Goal: Communication & Community: Share content

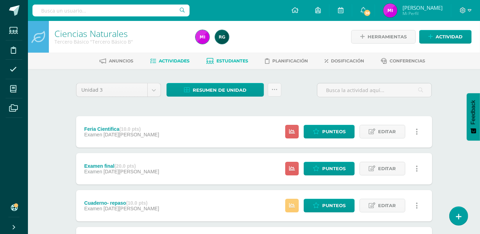
click at [223, 64] on link "Estudiantes" at bounding box center [227, 60] width 42 height 11
click at [447, 37] on span "Actividad" at bounding box center [448, 36] width 27 height 13
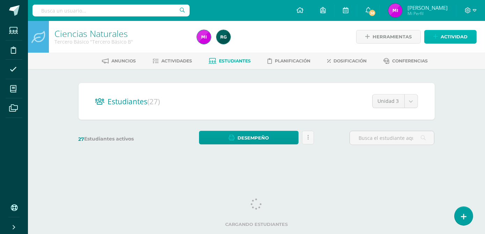
click at [451, 43] on span "Actividad" at bounding box center [453, 36] width 27 height 13
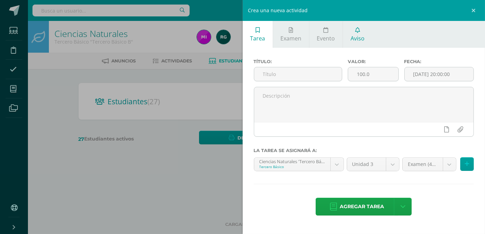
click at [358, 41] on span "Aviso" at bounding box center [357, 39] width 14 height 8
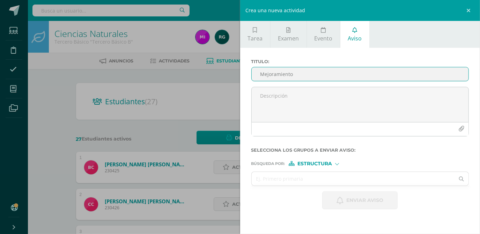
type input "Mejoramiento"
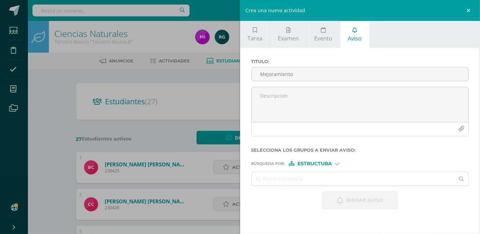
click at [170, 60] on div "Crea una nueva actividad Tarea Examen Evento Aviso Título: Valor: 100.0 Fecha: …" at bounding box center [240, 117] width 480 height 234
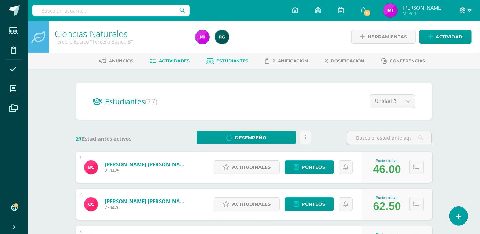
click at [170, 60] on span "Actividades" at bounding box center [174, 60] width 31 height 5
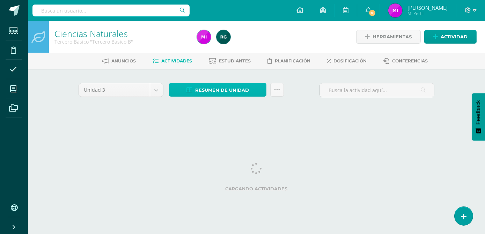
click at [217, 89] on span "Resumen de unidad" at bounding box center [222, 90] width 54 height 13
click at [208, 54] on div "Anuncios Actividades Estudiantes Planificación Dosificación Conferencias" at bounding box center [264, 61] width 473 height 16
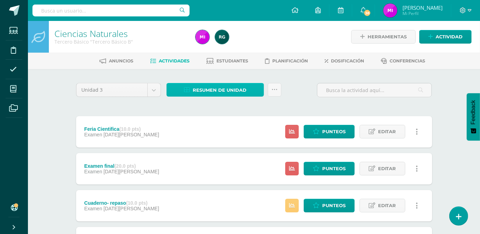
click at [218, 91] on span "Resumen de unidad" at bounding box center [220, 90] width 54 height 13
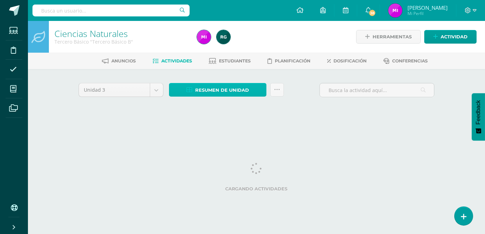
click at [211, 90] on span "Resumen de unidad" at bounding box center [222, 90] width 54 height 13
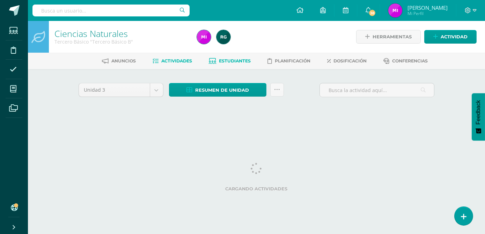
click at [211, 55] on link "Estudiantes" at bounding box center [230, 60] width 42 height 11
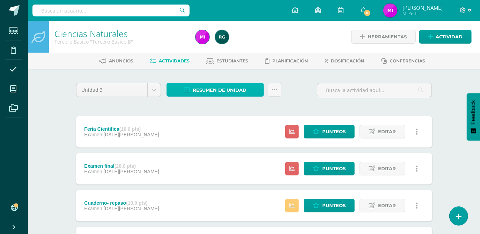
click at [214, 89] on span "Resumen de unidad" at bounding box center [220, 90] width 54 height 13
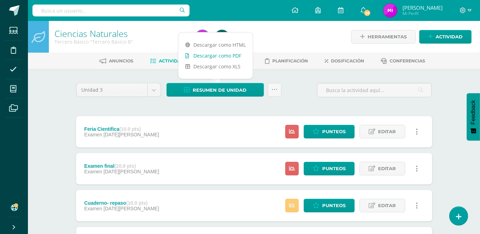
click at [217, 57] on link "Descargar como PDF" at bounding box center [215, 55] width 74 height 11
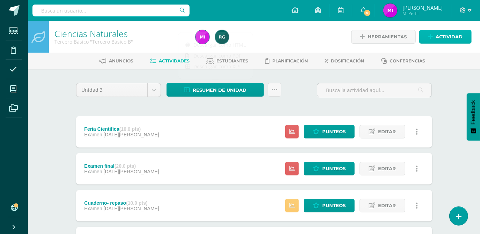
click at [454, 33] on span "Actividad" at bounding box center [448, 36] width 27 height 13
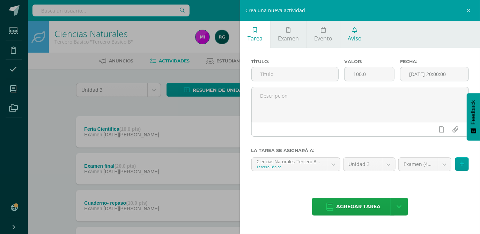
click at [353, 39] on span "Aviso" at bounding box center [355, 39] width 14 height 8
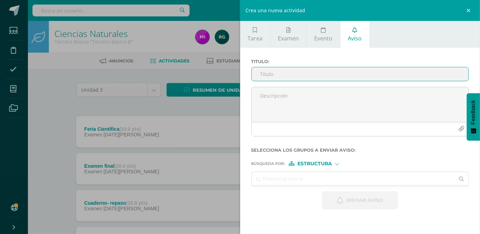
click at [292, 75] on input "Titulo :" at bounding box center [360, 74] width 217 height 14
type input "Proceso mejoramiento"
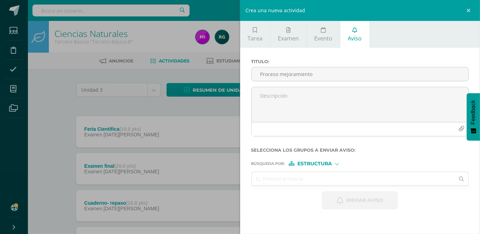
click at [277, 84] on div "Titulo : Proceso mejoramiento" at bounding box center [359, 73] width 223 height 28
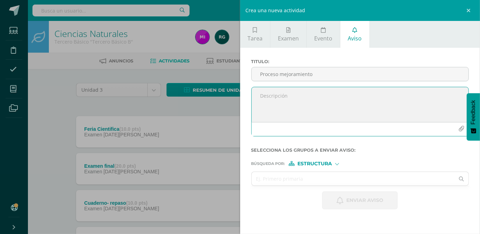
click at [272, 96] on textarea at bounding box center [360, 104] width 217 height 35
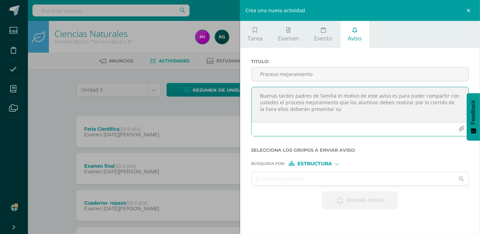
click at [342, 112] on textarea "Buenas tardes padres de familia el motivo de este aviso es para poder compartir…" at bounding box center [360, 104] width 217 height 35
click at [379, 115] on textarea "Buenas tardes padres de familia el motivo de este aviso es para poder compartir…" at bounding box center [360, 104] width 217 height 35
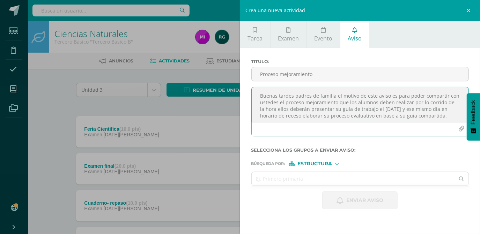
click at [444, 116] on textarea "Buenas tardes padres de familia el motivo de este aviso es para poder compartir…" at bounding box center [360, 104] width 217 height 35
type textarea "Buenas tardes padres de familia el motivo de este aviso es para poder compartir…"
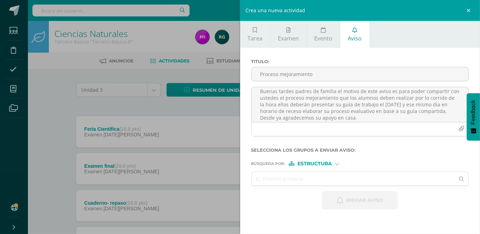
click at [339, 163] on div at bounding box center [337, 164] width 4 height 4
click at [327, 182] on span "Persona" at bounding box center [317, 182] width 25 height 4
click at [303, 178] on input "text" at bounding box center [353, 179] width 203 height 14
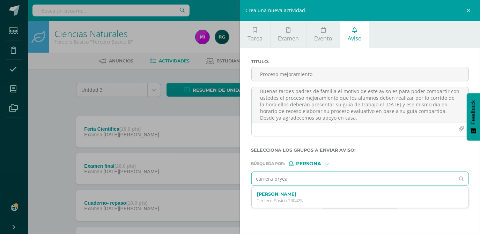
type input "carrera bryean"
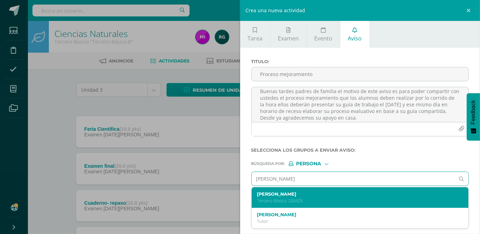
click at [298, 196] on label "Bryan Javier Carrera Vega" at bounding box center [355, 194] width 197 height 5
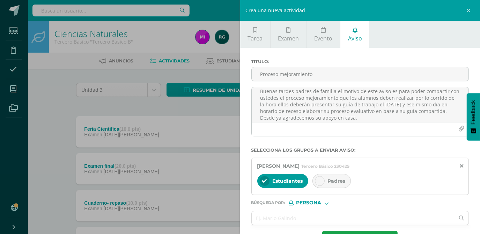
click at [321, 181] on icon at bounding box center [319, 181] width 5 height 5
click at [309, 216] on input "text" at bounding box center [353, 218] width 203 height 14
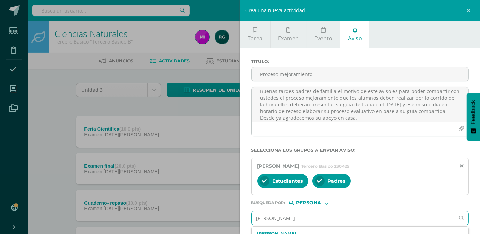
type input "jessica jimena"
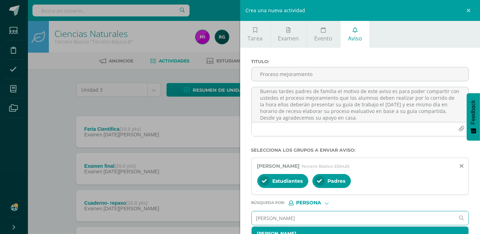
click at [342, 230] on div "Jessica Jimena González Barrera Tercero Básico 240107" at bounding box center [360, 237] width 217 height 21
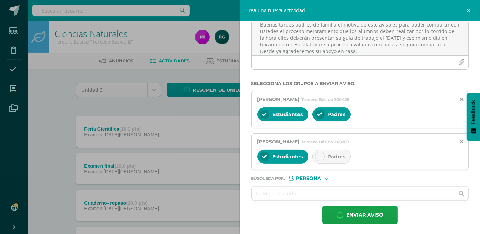
scroll to position [67, 0]
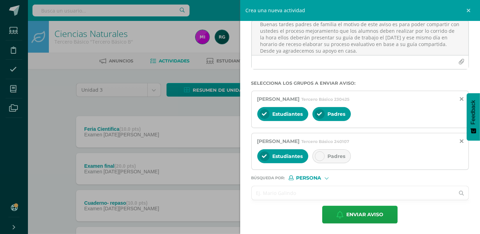
click at [313, 199] on input "text" at bounding box center [353, 193] width 203 height 14
click at [317, 156] on icon at bounding box center [319, 156] width 5 height 5
click at [285, 193] on input "text" at bounding box center [353, 193] width 203 height 14
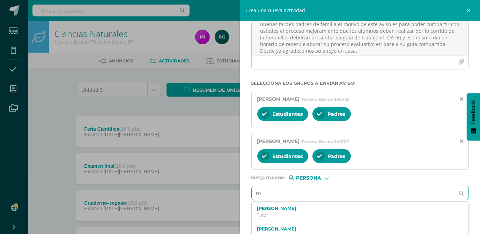
type input "r"
type input "hernandez rodrigo"
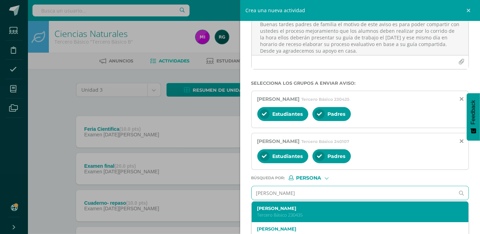
click at [321, 210] on label "Rodrigo Javier Hernández Sagastume" at bounding box center [355, 208] width 197 height 5
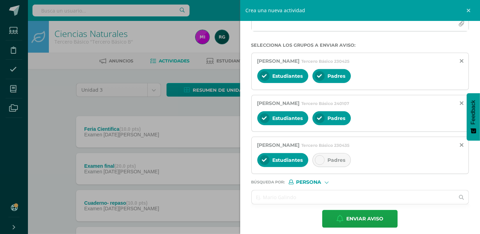
scroll to position [109, 0]
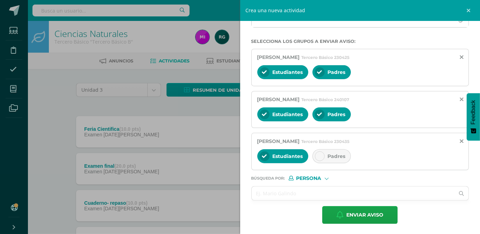
click at [319, 157] on icon at bounding box center [319, 156] width 5 height 5
click at [273, 198] on input "text" at bounding box center [353, 194] width 203 height 14
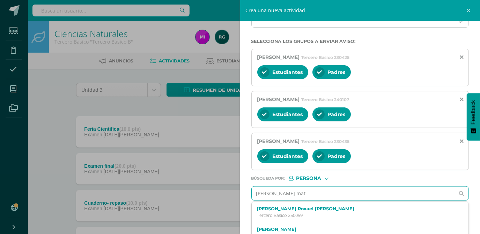
type input "marroquin matt"
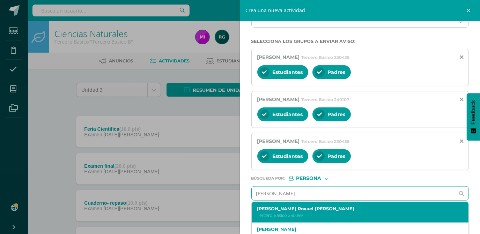
click at [282, 209] on label "Matthew Roxael Marroquin Mayen" at bounding box center [355, 208] width 197 height 5
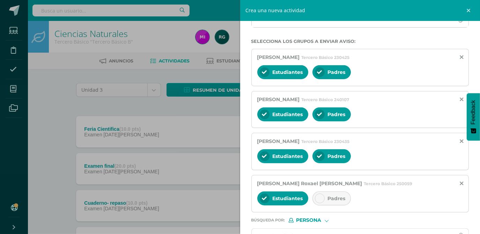
click at [322, 199] on div at bounding box center [320, 199] width 10 height 10
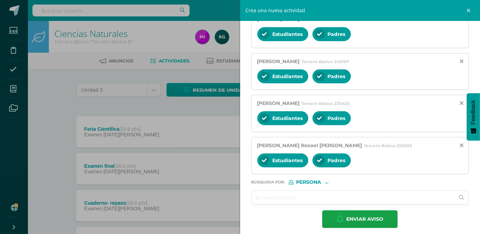
scroll to position [151, 0]
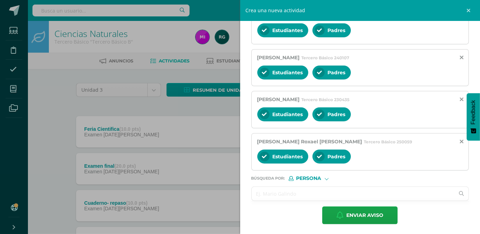
click at [268, 196] on input "text" at bounding box center [353, 194] width 203 height 14
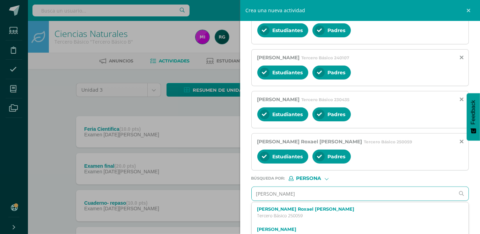
type input "ordoñez"
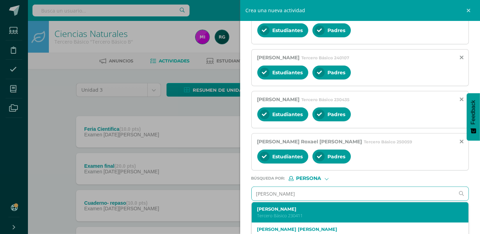
click at [268, 213] on p "Tercero Básico 230411" at bounding box center [355, 216] width 197 height 6
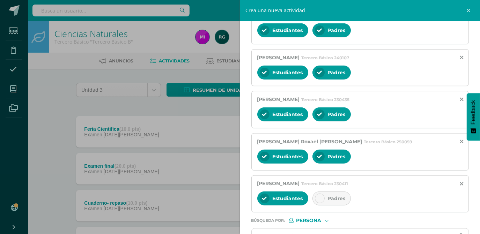
click at [319, 200] on div at bounding box center [320, 199] width 10 height 10
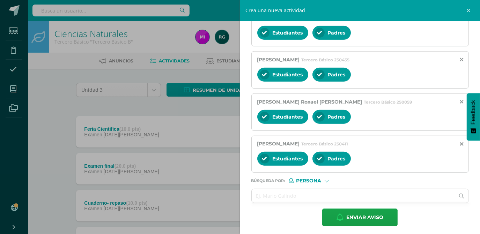
scroll to position [193, 0]
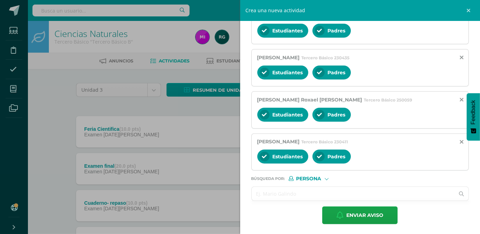
click at [295, 188] on input "text" at bounding box center [353, 194] width 203 height 14
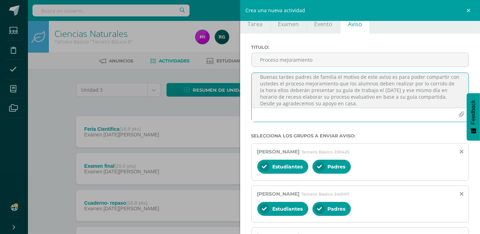
scroll to position [16, 0]
drag, startPoint x: 260, startPoint y: 75, endPoint x: 366, endPoint y: 107, distance: 111.7
click at [366, 107] on div "Buenas tardes padres de familia el motivo de este aviso es para poder compartir…" at bounding box center [360, 98] width 218 height 50
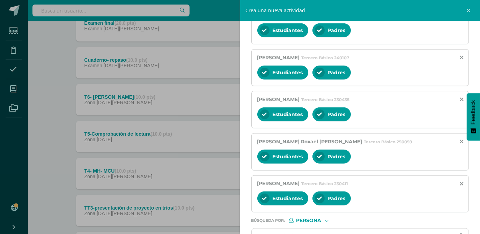
scroll to position [193, 0]
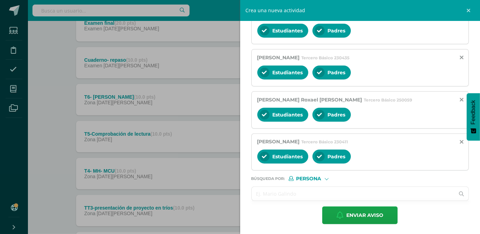
click at [276, 194] on input "text" at bounding box center [353, 194] width 203 height 14
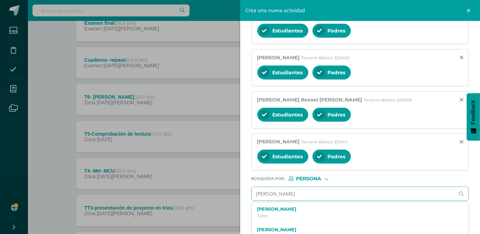
type input "leiva pablo"
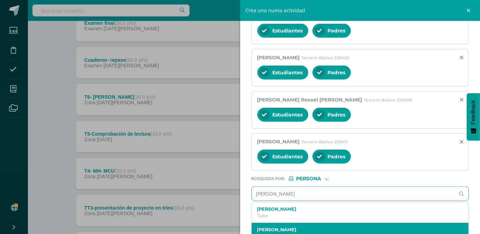
click at [308, 227] on label "Pablo Andrés Leiva Ibarra" at bounding box center [355, 229] width 197 height 5
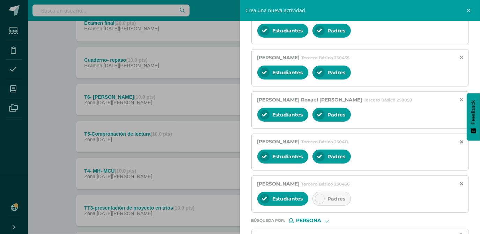
click at [317, 196] on icon at bounding box center [319, 198] width 5 height 5
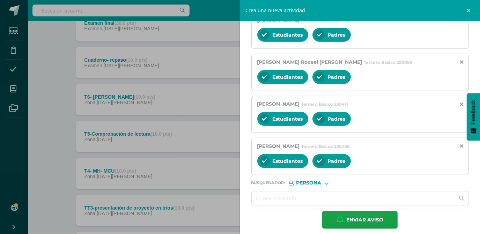
scroll to position [234, 0]
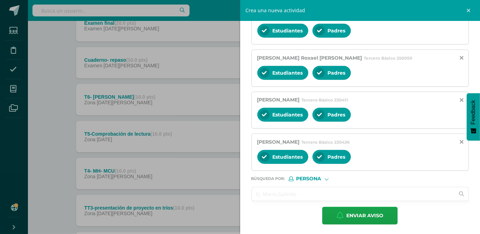
click at [276, 197] on input "text" at bounding box center [353, 194] width 203 height 14
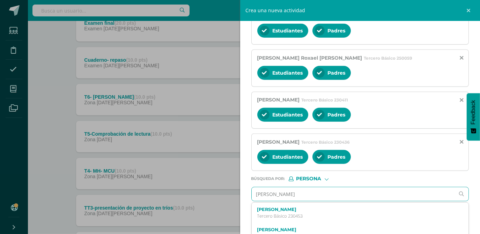
type input "rueda marroqui"
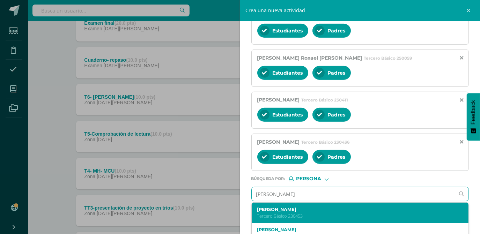
click at [280, 213] on p "Tercero Básico 230453" at bounding box center [355, 216] width 197 height 6
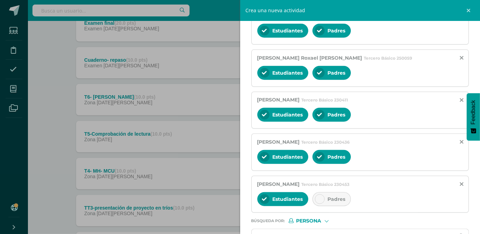
click at [320, 197] on icon at bounding box center [319, 199] width 5 height 5
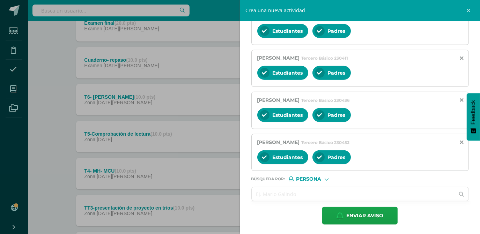
click at [305, 193] on input "text" at bounding box center [353, 194] width 203 height 14
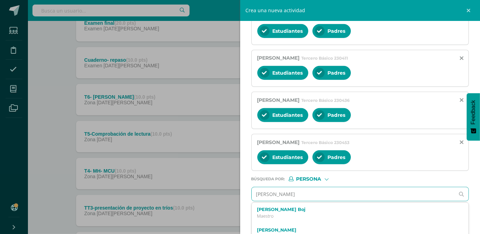
type input "Mirna josefita"
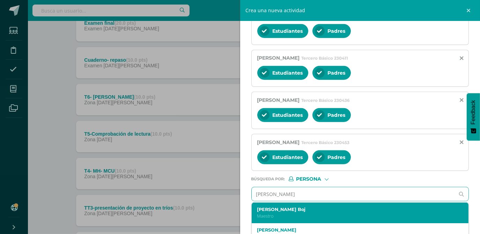
click at [307, 208] on label "Mirna Josefita Sajché Boj" at bounding box center [355, 209] width 197 height 5
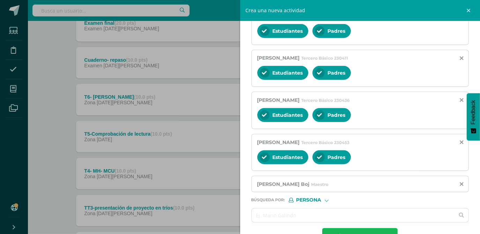
click at [366, 231] on span "Enviar aviso" at bounding box center [364, 237] width 37 height 17
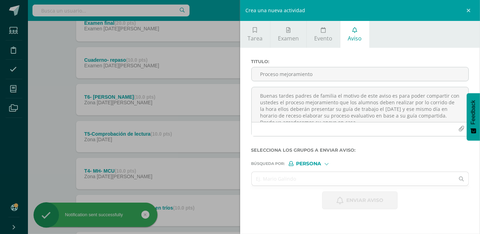
scroll to position [0, 0]
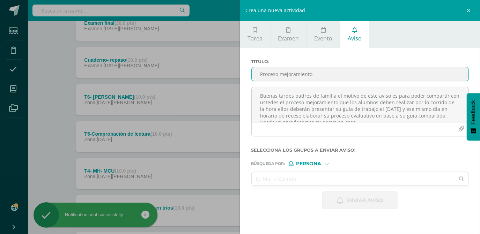
click at [280, 73] on input "Proceso mejoramiento" at bounding box center [360, 74] width 217 height 14
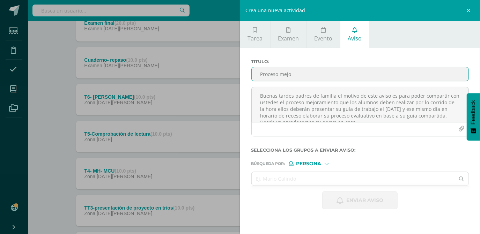
type input "Proceso mejo"
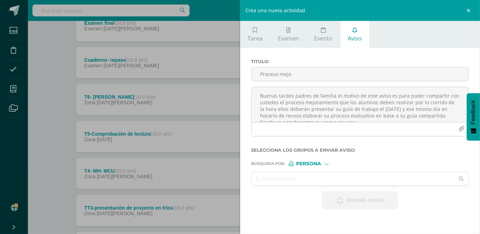
click at [13, 92] on div "Crea una nueva actividad Tarea Examen Evento Aviso Título: Valor: 100.0 Fecha: …" at bounding box center [240, 117] width 480 height 234
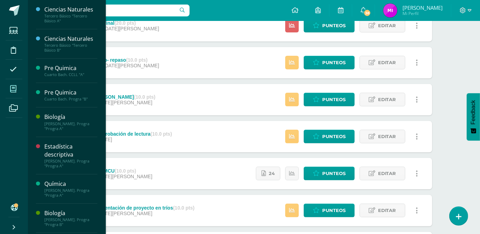
click at [15, 91] on icon at bounding box center [13, 88] width 6 height 7
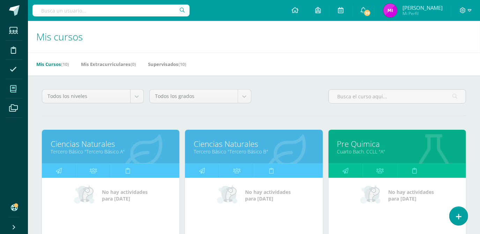
click at [106, 149] on link "Tercero Básico "Tercero Básico A"" at bounding box center [111, 151] width 120 height 7
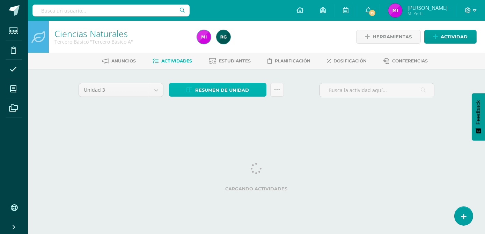
click at [212, 90] on span "Resumen de unidad" at bounding box center [222, 90] width 54 height 13
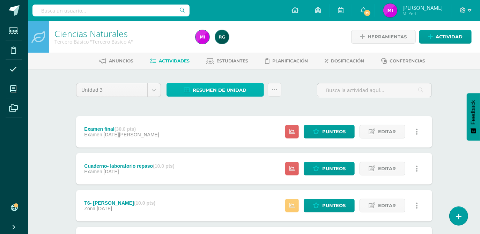
click at [200, 89] on span "Resumen de unidad" at bounding box center [220, 90] width 54 height 13
click at [219, 86] on span "Resumen de unidad" at bounding box center [220, 90] width 54 height 13
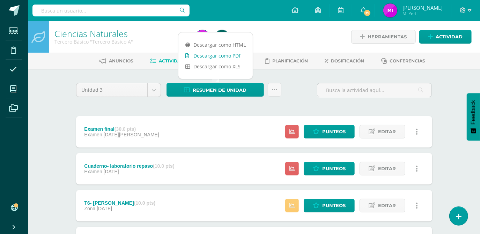
click at [211, 52] on link "Descargar como PDF" at bounding box center [215, 55] width 74 height 11
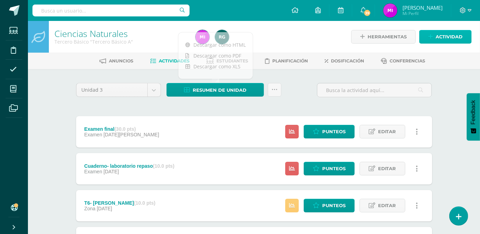
click at [444, 35] on span "Actividad" at bounding box center [448, 36] width 27 height 13
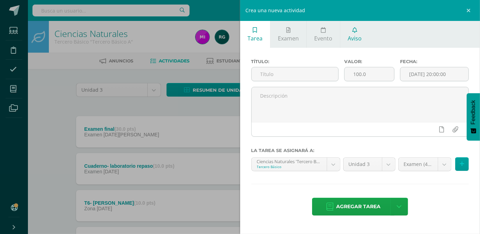
click at [352, 40] on span "Aviso" at bounding box center [355, 39] width 14 height 8
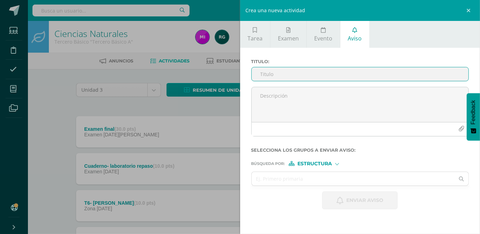
click at [307, 76] on input "Titulo :" at bounding box center [360, 74] width 217 height 14
click at [314, 77] on input "Proces" at bounding box center [360, 74] width 217 height 14
click at [282, 75] on input "Proceso mejoramiento" at bounding box center [360, 74] width 217 height 14
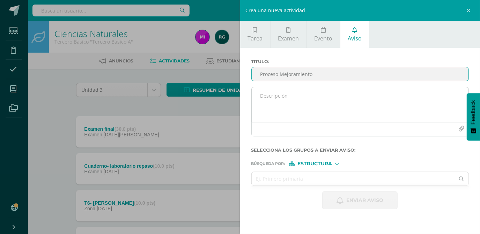
type input "Proceso Mejoramiento"
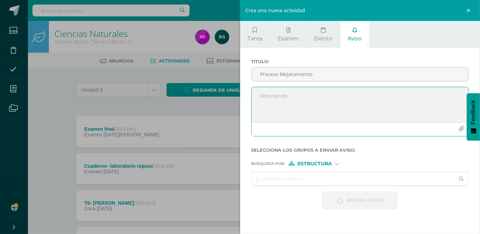
click at [280, 87] on textarea at bounding box center [360, 104] width 217 height 35
paste textarea "Buenas tardes padres de familia el motivo de este aviso es para poder compartir…"
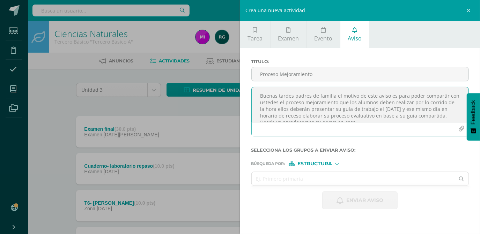
scroll to position [5, 0]
click at [334, 92] on textarea "Buenas tardes padres de familia el motivo de este aviso es para poder compartir…" at bounding box center [360, 104] width 217 height 35
click at [339, 98] on textarea "Buenas tardes padres de familia, el motivo de este aviso es para poder comparti…" at bounding box center [360, 104] width 217 height 35
click at [273, 104] on textarea "Buenas tardes padres de familia, el motivo de este aviso es para poder comparti…" at bounding box center [360, 104] width 217 height 35
click at [324, 100] on textarea "Buenas tardes padres de familia, el motivo de este aviso es para poder comparti…" at bounding box center [360, 104] width 217 height 35
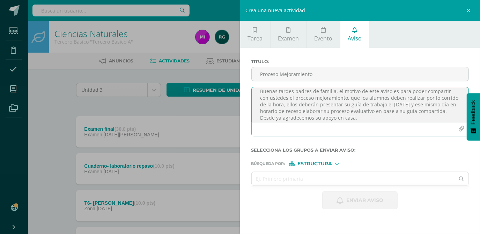
type textarea "Buenas tardes padres de familia, el motivo de este aviso es para poder comparti…"
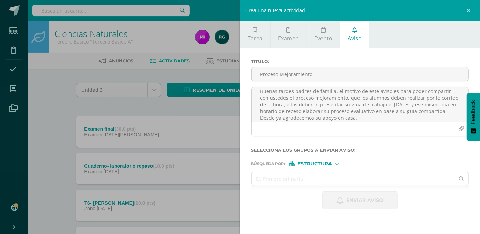
click at [336, 164] on div at bounding box center [337, 164] width 4 height 4
click at [323, 182] on span "Persona" at bounding box center [317, 182] width 25 height 4
click at [283, 180] on input "text" at bounding box center [353, 179] width 203 height 14
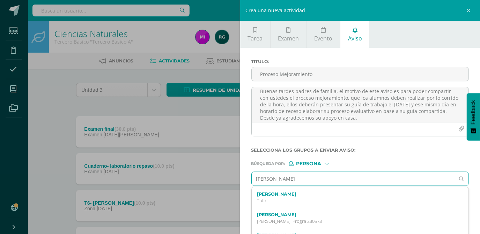
type input "colaj estefa"
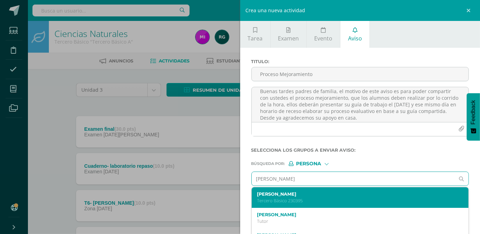
click at [284, 195] on label "Stephanie Daniela Colaj González" at bounding box center [355, 194] width 197 height 5
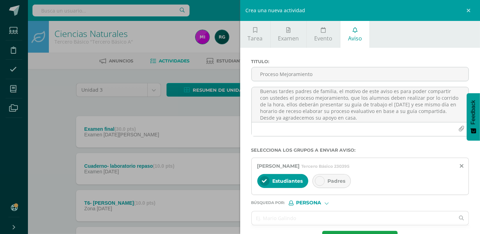
click at [319, 182] on icon at bounding box center [319, 181] width 5 height 5
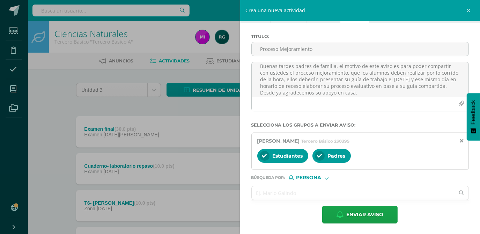
click at [300, 194] on input "text" at bounding box center [353, 193] width 203 height 14
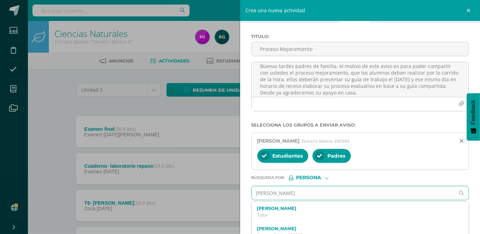
type input "alavarado zapata"
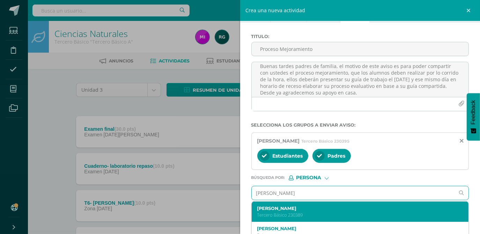
click at [308, 212] on p "Tercero Básico 230389" at bounding box center [355, 215] width 197 height 6
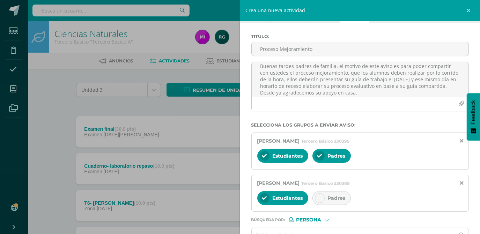
click at [317, 199] on icon at bounding box center [319, 198] width 5 height 5
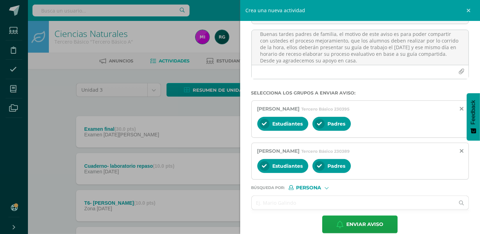
scroll to position [67, 0]
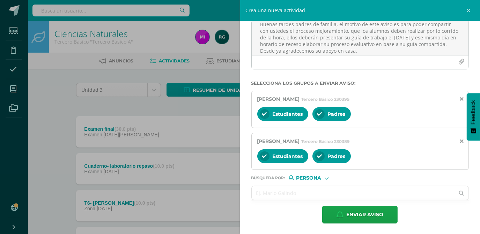
click at [338, 197] on input "text" at bounding box center [353, 193] width 203 height 14
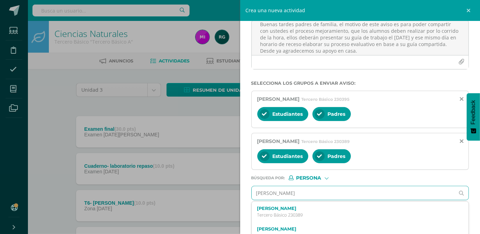
type input "carrillo"
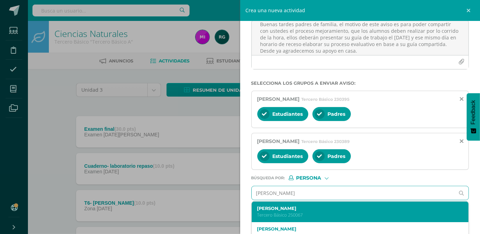
click at [333, 210] on label "Jhony Alexsander Carrillo Gutierrez" at bounding box center [355, 208] width 197 height 5
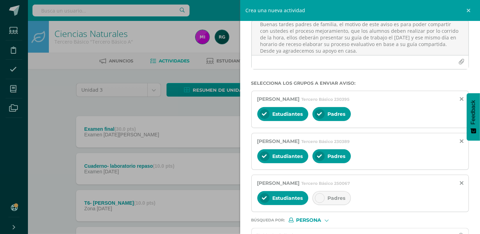
click at [321, 196] on div at bounding box center [320, 198] width 10 height 10
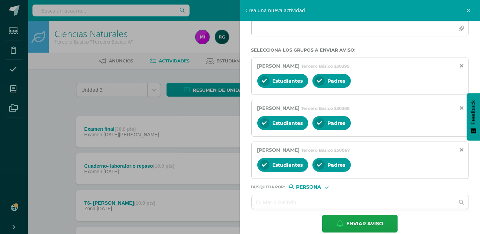
scroll to position [109, 0]
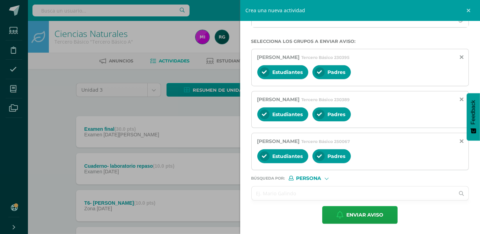
click at [269, 192] on input "text" at bounding box center [353, 194] width 203 height 14
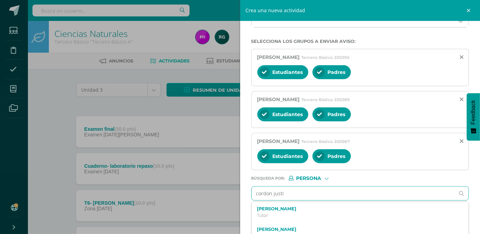
type input "cordon justin"
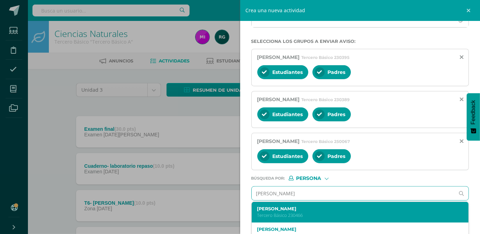
click at [342, 210] on label "Justín Joel Cordón Mejía" at bounding box center [355, 208] width 197 height 5
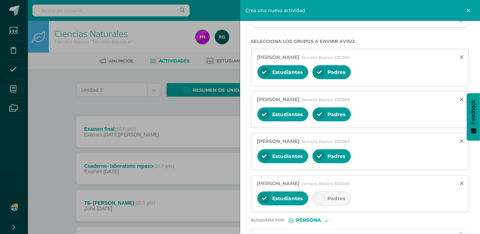
click at [320, 197] on icon at bounding box center [319, 198] width 5 height 5
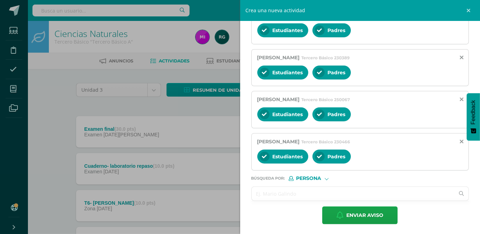
click at [288, 191] on input "text" at bounding box center [353, 194] width 203 height 14
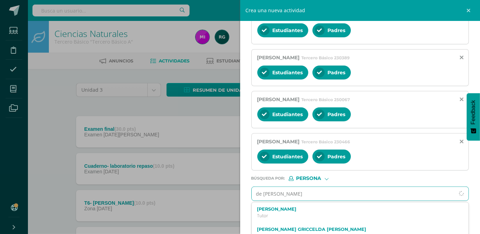
type input "de leon kenett"
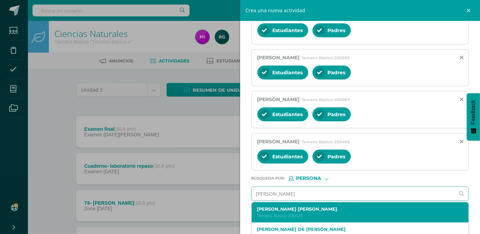
click at [284, 213] on p "Tercero Básico 230429" at bounding box center [355, 216] width 197 height 6
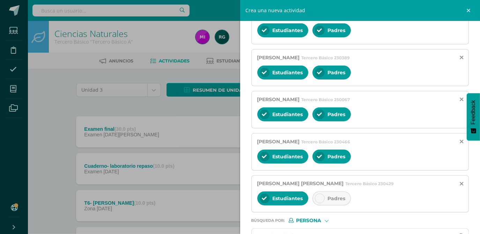
click at [318, 196] on icon at bounding box center [319, 198] width 5 height 5
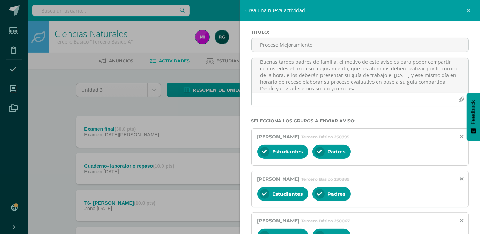
scroll to position [0, 0]
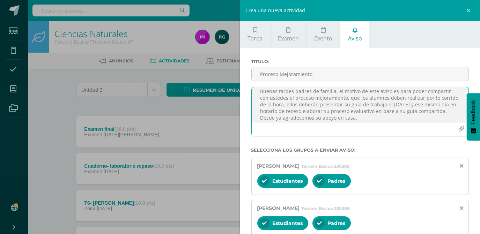
click at [458, 129] on icon "button" at bounding box center [461, 129] width 6 height 6
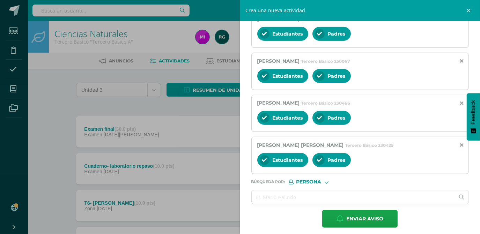
scroll to position [209, 0]
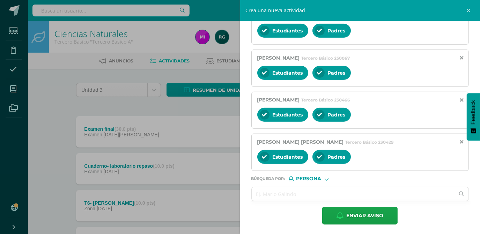
click at [313, 189] on input "text" at bounding box center [353, 194] width 203 height 14
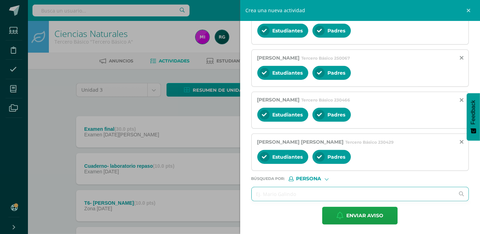
type input "f"
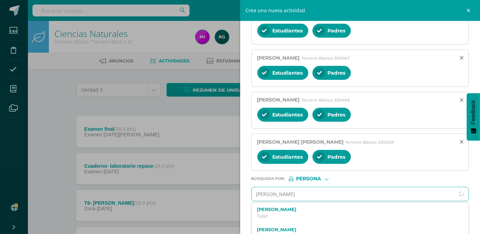
type input "garcia gudiel"
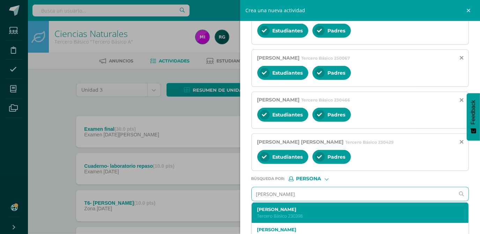
click at [277, 208] on label "Juan Carlos García Gudiel" at bounding box center [355, 209] width 197 height 5
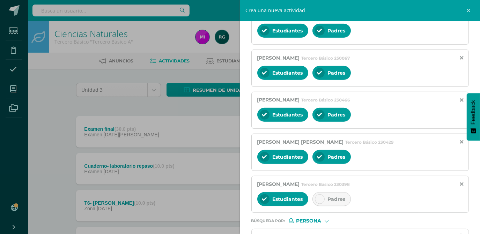
click at [321, 197] on icon at bounding box center [319, 199] width 5 height 5
drag, startPoint x: 474, startPoint y: 183, endPoint x: 475, endPoint y: 189, distance: 6.3
click at [475, 189] on div "Tarea Examen Evento Aviso Título: Valor: 100.0 Fecha: 2025-08-11 20:00:00 La ta…" at bounding box center [360, 117] width 240 height 234
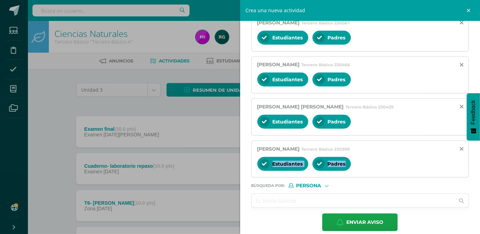
scroll to position [251, 0]
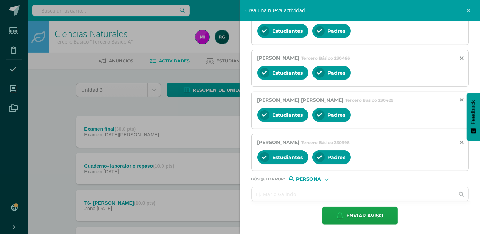
click at [296, 194] on input "text" at bounding box center [353, 194] width 203 height 14
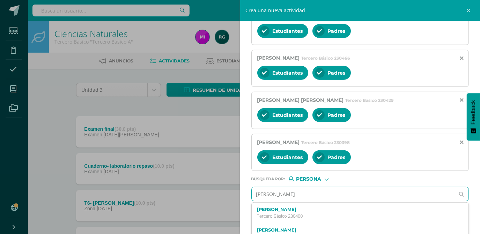
type input "Gonzalez benjamin"
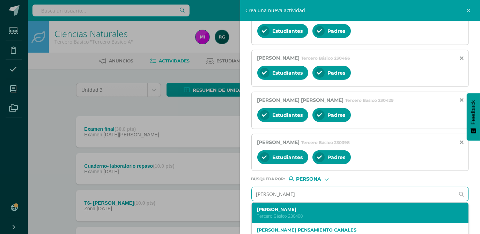
click at [292, 214] on p "Tercero Básico 230400" at bounding box center [355, 216] width 197 height 6
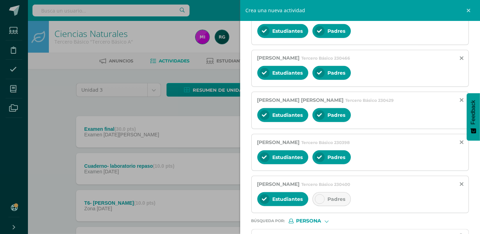
click at [318, 199] on icon at bounding box center [319, 199] width 5 height 5
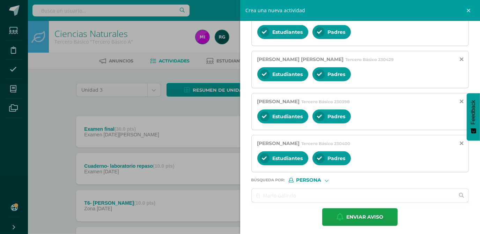
scroll to position [293, 0]
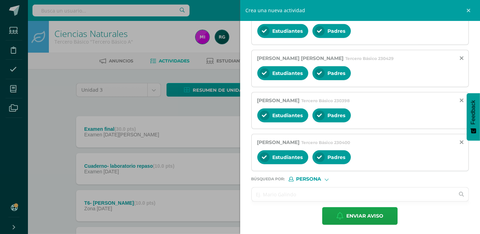
click at [278, 196] on input "text" at bounding box center [353, 195] width 203 height 14
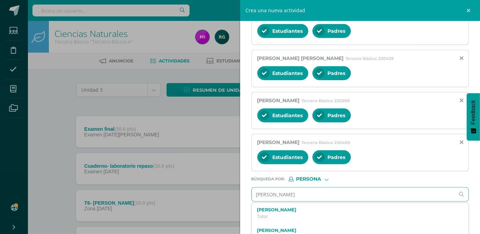
type input "lopez alonzo"
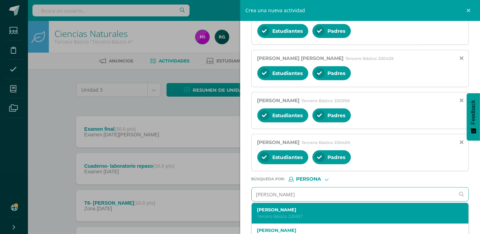
click at [280, 215] on p "Tercero Básico 230437" at bounding box center [355, 217] width 197 height 6
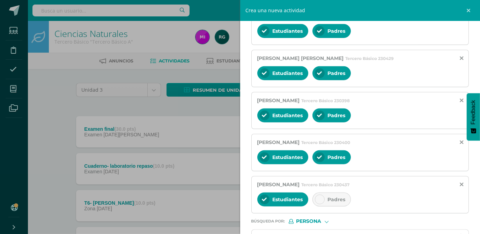
click at [320, 197] on icon at bounding box center [319, 199] width 5 height 5
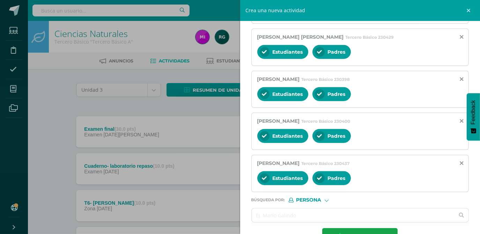
scroll to position [335, 0]
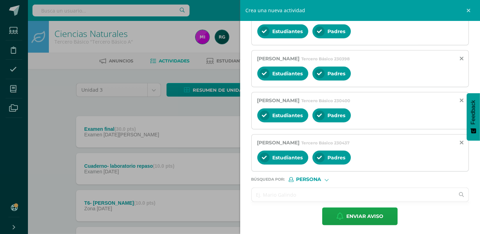
click at [276, 195] on input "text" at bounding box center [353, 195] width 203 height 14
type input "G"
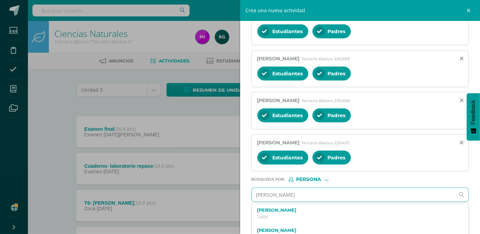
click at [310, 188] on input "Hernandez rodriguez" at bounding box center [353, 195] width 203 height 14
type input "Hernandez rodriguez"
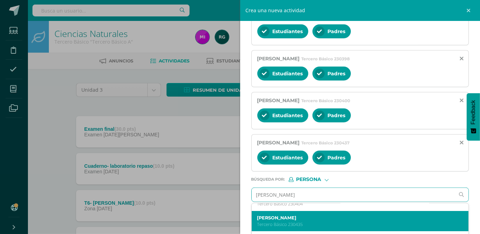
click at [339, 211] on div "Rodrigo Javier Hernández Sagastume Tercero Básico 230435" at bounding box center [360, 221] width 217 height 21
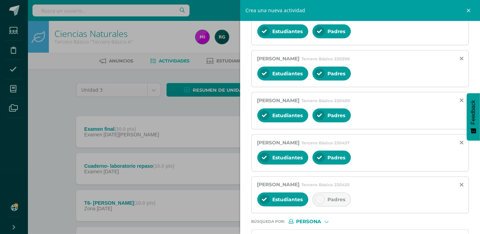
click at [317, 199] on icon at bounding box center [319, 199] width 5 height 5
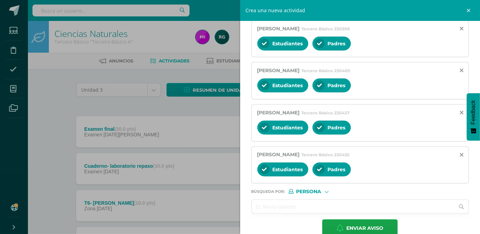
scroll to position [377, 0]
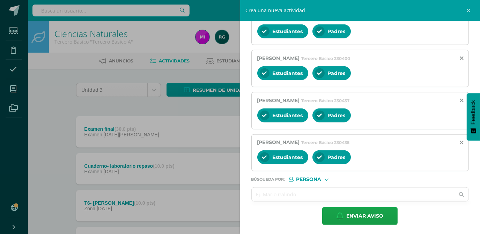
click at [279, 192] on input "text" at bounding box center [353, 195] width 203 height 14
type input "G"
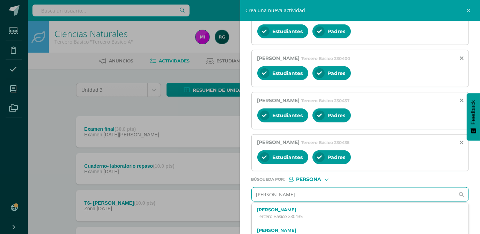
type input "hernandez rodriguez"
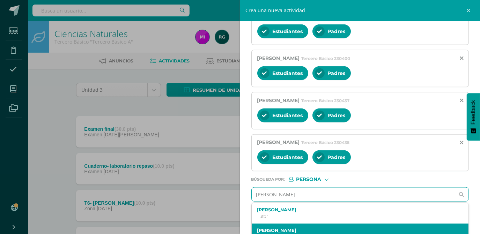
click at [331, 228] on label "Adriana Isabela Hernández Rodríguez" at bounding box center [355, 230] width 197 height 5
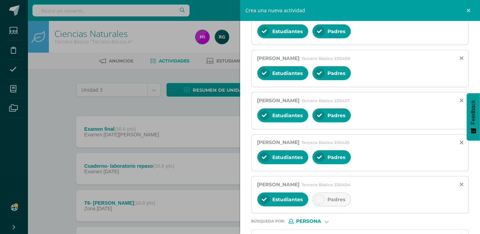
click at [321, 195] on div at bounding box center [320, 200] width 10 height 10
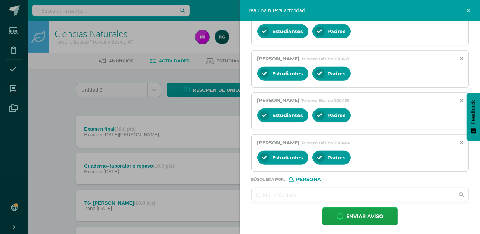
click at [276, 196] on input "text" at bounding box center [353, 195] width 203 height 14
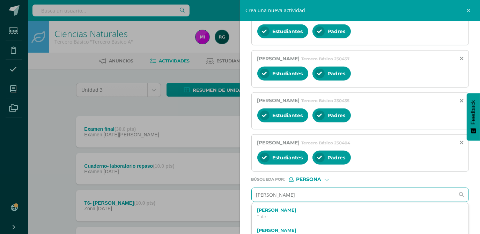
type input "monterroso aguilar"
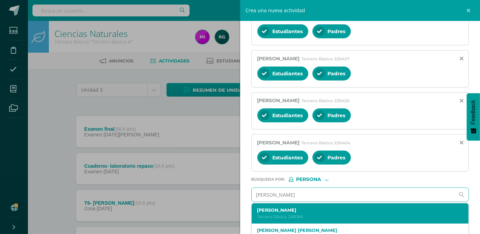
click at [312, 214] on p "Tercero Básico 240094" at bounding box center [355, 217] width 197 height 6
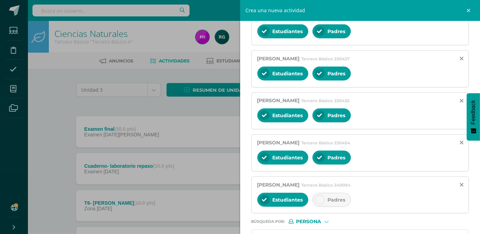
scroll to position [461, 0]
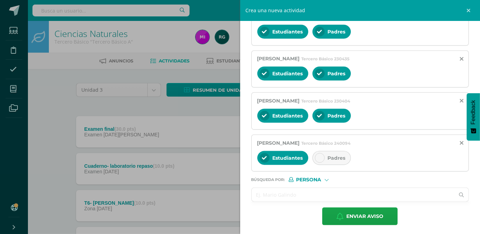
click at [284, 190] on input "text" at bounding box center [353, 195] width 203 height 14
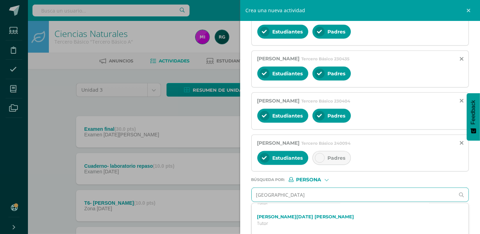
scroll to position [20, 0]
click at [300, 193] on input "palencia ruano" at bounding box center [353, 195] width 203 height 14
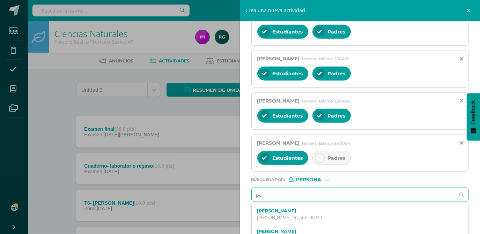
type input "p"
type input "palencia ruano"
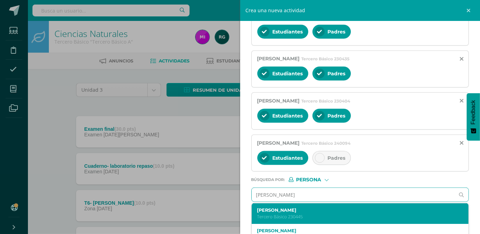
click at [312, 215] on p "Tercero Básico 230445" at bounding box center [355, 217] width 197 height 6
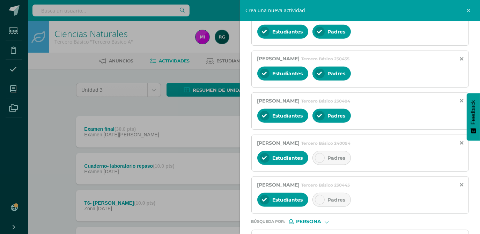
click at [318, 197] on icon at bounding box center [319, 199] width 5 height 5
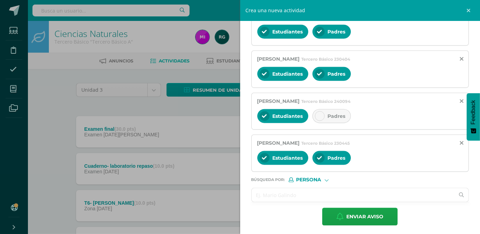
click at [264, 191] on input "text" at bounding box center [353, 195] width 203 height 14
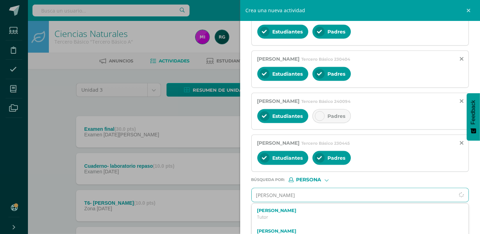
type input "Zavala alvarado"
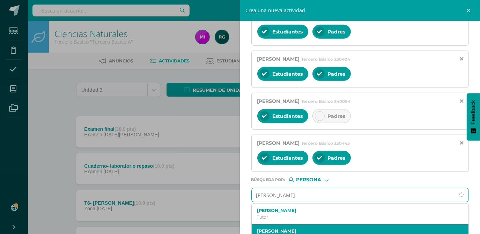
scroll to position [511, 0]
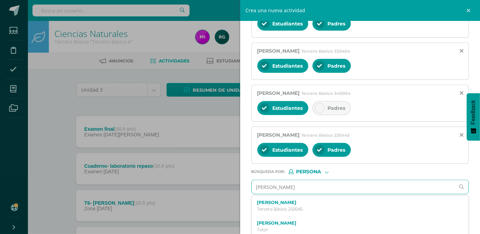
click at [292, 229] on p "Tutor" at bounding box center [355, 230] width 197 height 6
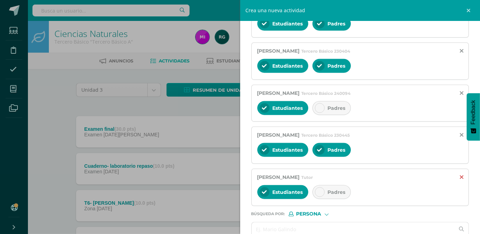
click at [459, 174] on icon at bounding box center [460, 177] width 3 height 6
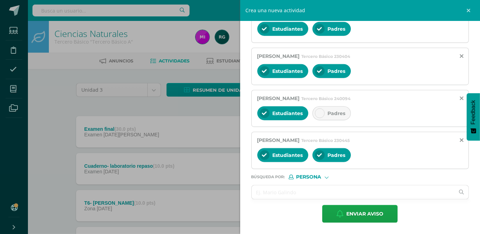
scroll to position [503, 0]
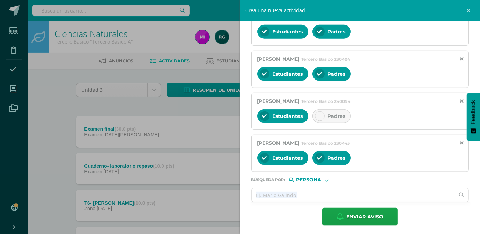
drag, startPoint x: 320, startPoint y: 200, endPoint x: 317, endPoint y: 197, distance: 4.2
click at [317, 197] on input "text" at bounding box center [353, 195] width 203 height 14
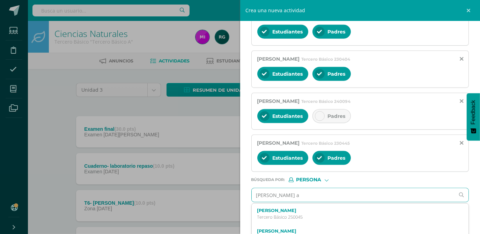
type input "zavala al"
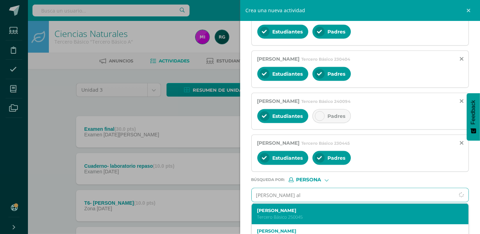
click at [312, 211] on div "Fernando José Zavala Alvarado Tercero Básico 250045" at bounding box center [355, 214] width 197 height 12
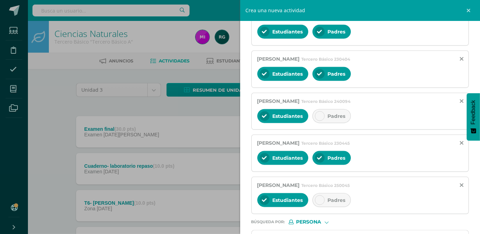
click at [320, 198] on icon at bounding box center [319, 200] width 5 height 5
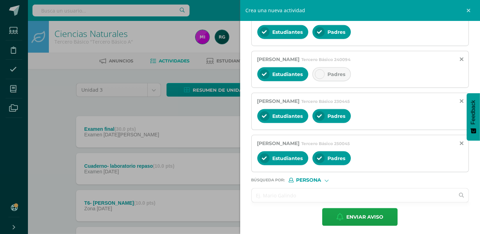
click at [284, 190] on input "text" at bounding box center [353, 196] width 203 height 14
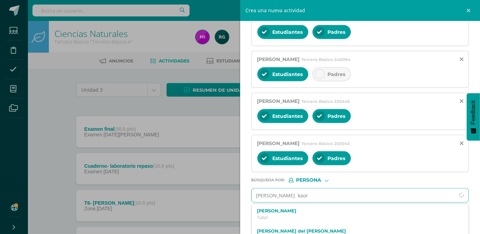
type input "mazariegos kaory"
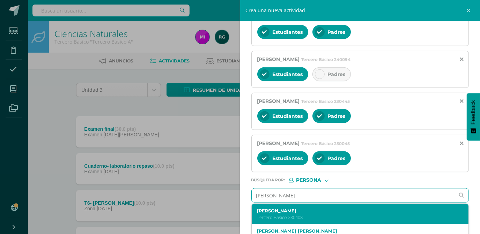
click at [276, 208] on label "Kaori Nicole Mazariegos Villatoro" at bounding box center [355, 210] width 197 height 5
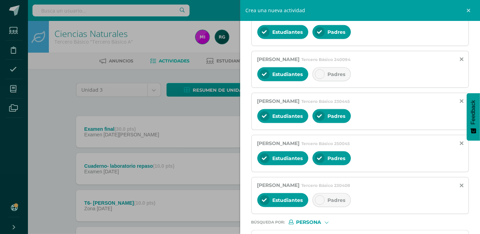
click at [320, 198] on icon at bounding box center [319, 200] width 5 height 5
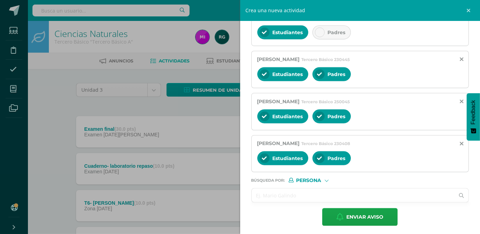
click at [338, 194] on input "text" at bounding box center [353, 196] width 203 height 14
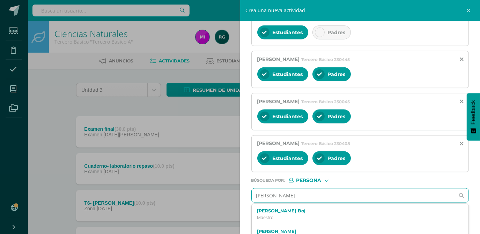
type input "mirna josefita sajche Boj"
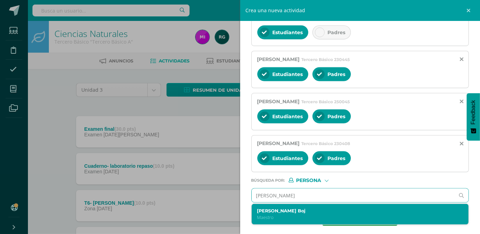
click at [315, 208] on label "Mirna Josefita Sajché Boj" at bounding box center [355, 210] width 197 height 5
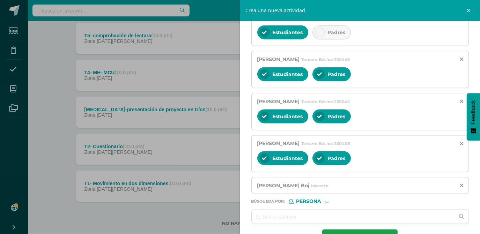
scroll to position [219, 0]
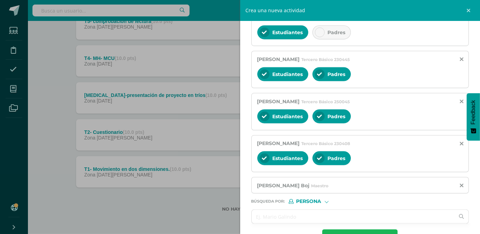
click at [371, 230] on span "Enviar aviso" at bounding box center [364, 238] width 37 height 17
click at [323, 33] on div "Padres" at bounding box center [331, 32] width 38 height 14
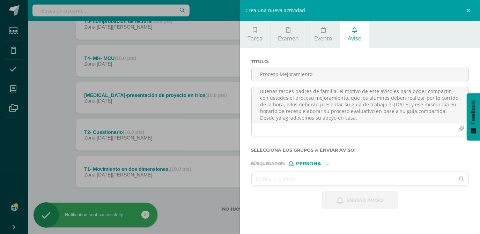
scroll to position [0, 0]
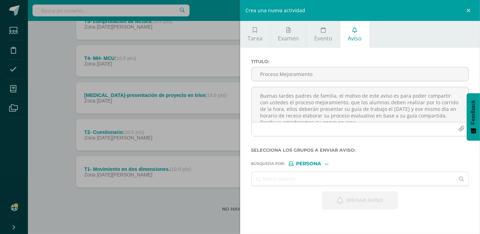
click at [40, 73] on div "Crea una nueva actividad Tarea Examen Evento Aviso Título: Valor: 100.0 Fecha: …" at bounding box center [240, 117] width 480 height 234
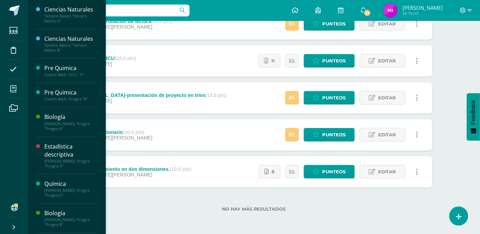
click at [15, 91] on icon at bounding box center [13, 88] width 6 height 7
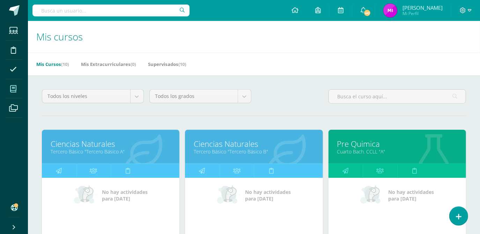
click at [236, 147] on link "Ciencias Naturales" at bounding box center [254, 143] width 120 height 11
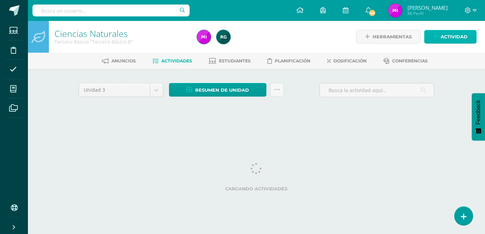
click at [450, 40] on span "Actividad" at bounding box center [453, 36] width 27 height 13
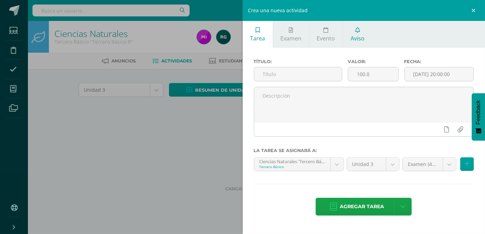
click at [357, 38] on span "Aviso" at bounding box center [357, 39] width 14 height 8
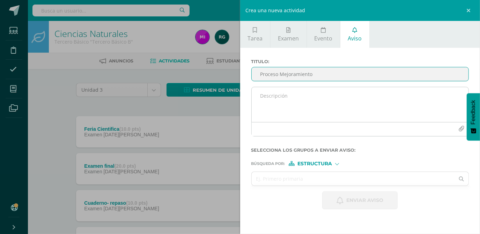
type input "Proceso Mejoramiento"
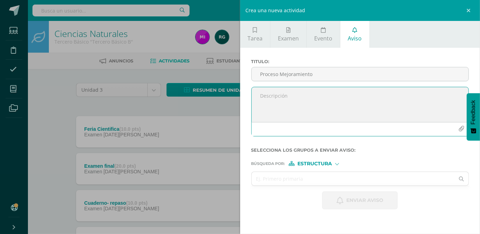
click at [293, 99] on textarea at bounding box center [360, 104] width 217 height 35
type textarea "Comparto el archivo derivado a que no se adjunto."
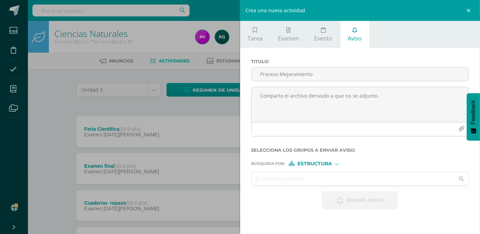
click at [337, 165] on div "Estructura" at bounding box center [315, 163] width 52 height 5
click at [332, 171] on span "Estructura" at bounding box center [323, 173] width 35 height 4
click at [318, 178] on input "text" at bounding box center [353, 179] width 203 height 14
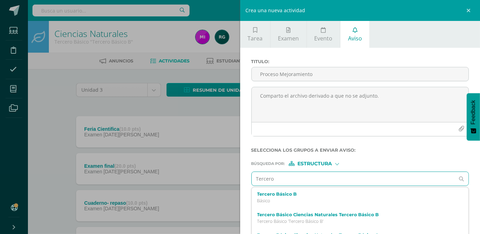
type input "Tercero"
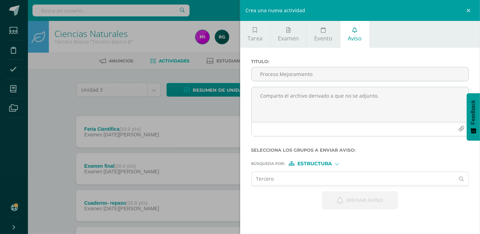
click at [338, 164] on div at bounding box center [337, 164] width 4 height 4
click at [319, 184] on span "Persona" at bounding box center [317, 182] width 25 height 4
click at [281, 181] on input "text" at bounding box center [353, 179] width 203 height 14
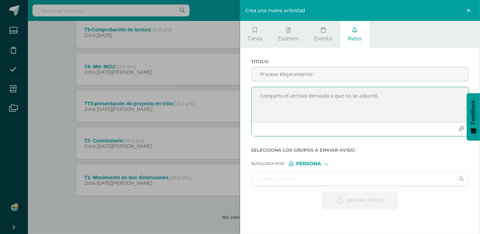
scroll to position [249, 0]
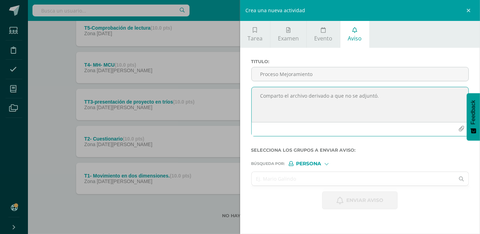
type textarea "Comparto el archivo derivado a que no se adjuntó."
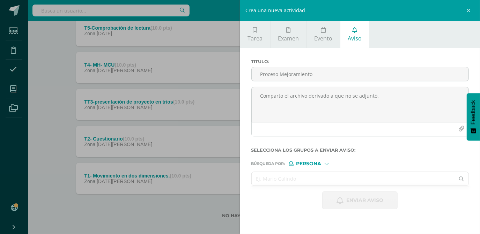
click at [328, 180] on input "text" at bounding box center [353, 179] width 203 height 14
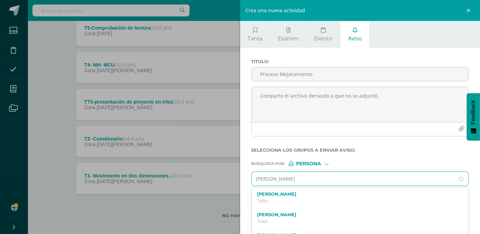
type input "jesica jimena"
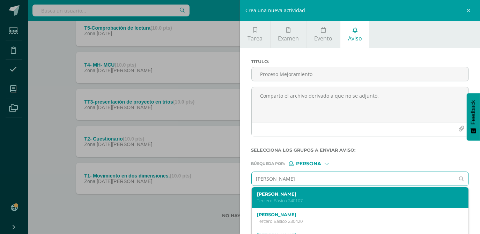
click at [318, 193] on label "Jessica Jimena González Barrera" at bounding box center [355, 194] width 197 height 5
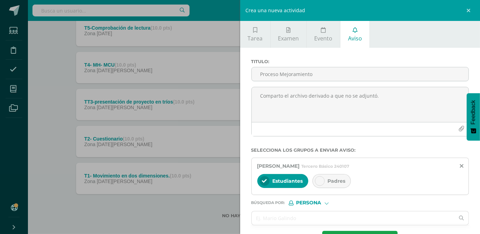
click at [320, 179] on icon at bounding box center [319, 181] width 5 height 5
click at [292, 217] on input "text" at bounding box center [353, 218] width 203 height 14
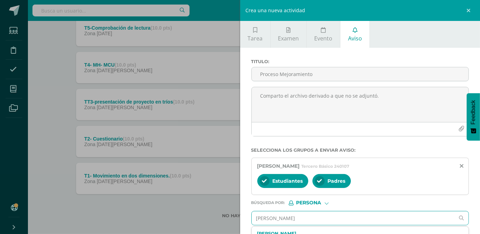
type input "rodrigo hernandez"
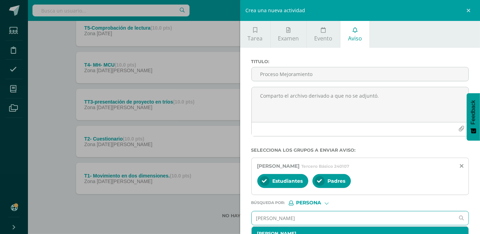
click at [345, 229] on div "Rodrigo Javier Hernández Sagastume Tercero Básico 230435" at bounding box center [360, 237] width 217 height 21
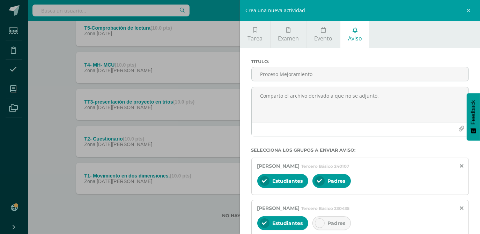
click at [319, 221] on icon at bounding box center [319, 223] width 5 height 5
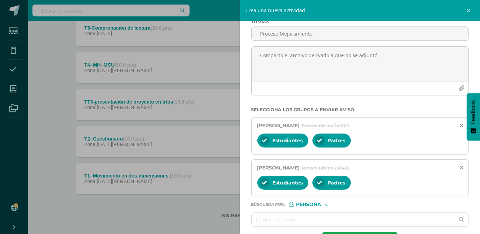
scroll to position [67, 0]
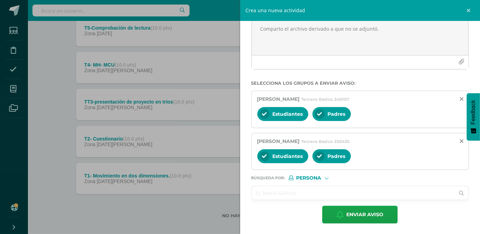
click at [290, 192] on input "text" at bounding box center [353, 193] width 203 height 14
type input "leiva pablo"
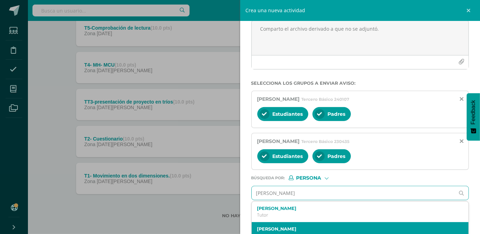
click at [317, 229] on label "Pablo Andrés Leiva Ibarra" at bounding box center [355, 228] width 197 height 5
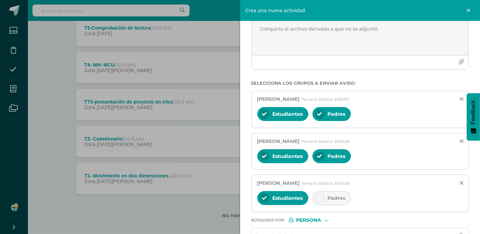
click at [319, 199] on icon at bounding box center [319, 198] width 5 height 5
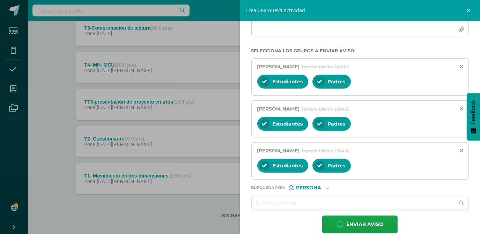
scroll to position [109, 0]
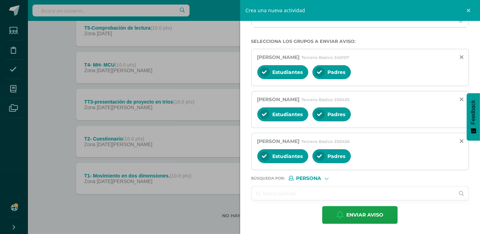
click at [290, 194] on input "text" at bounding box center [353, 194] width 203 height 14
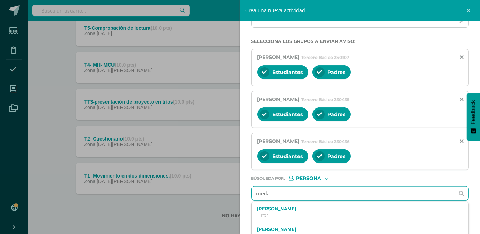
type input "rueda e"
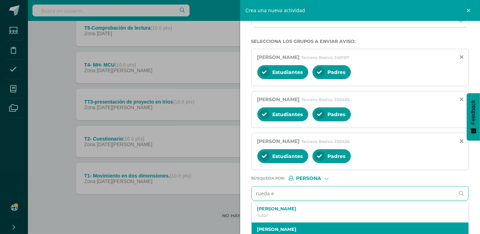
scroll to position [117, 0]
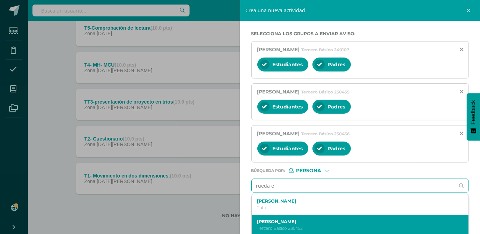
click at [289, 226] on div "Stefany Jimena Rueda Marroquín Tercero Básico 230453" at bounding box center [355, 225] width 197 height 12
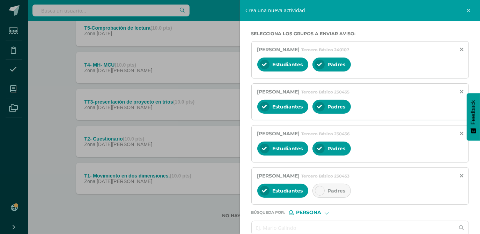
click at [321, 191] on div at bounding box center [320, 191] width 10 height 10
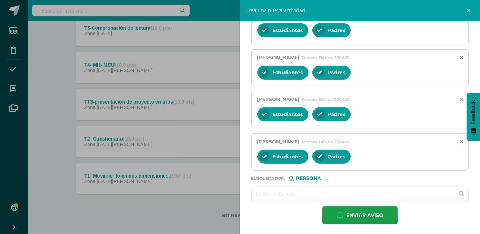
click at [277, 196] on input "text" at bounding box center [353, 194] width 203 height 14
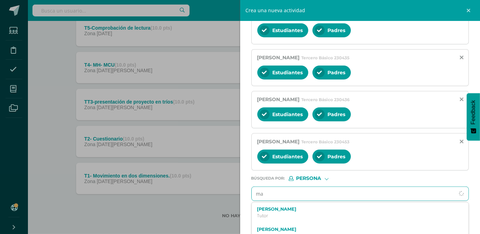
type input "m"
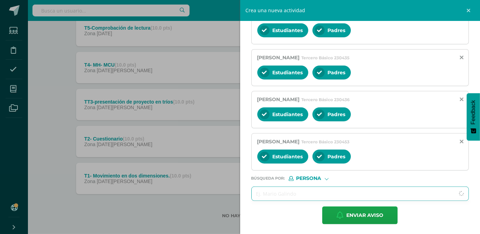
type input "a"
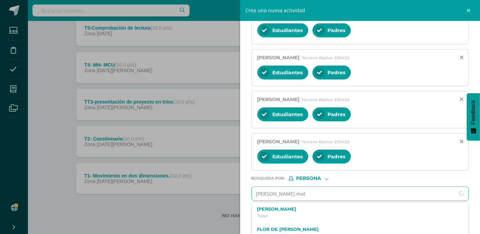
type input "marroquin matt"
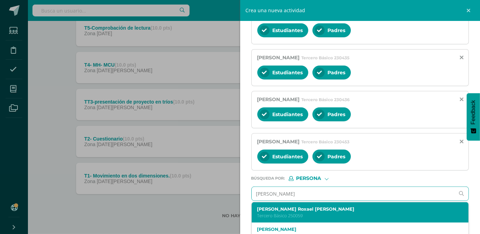
click at [313, 207] on label "Matthew Roxael Marroquin Mayen" at bounding box center [355, 209] width 197 height 5
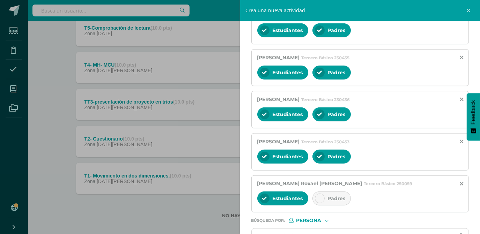
click at [318, 199] on icon at bounding box center [319, 198] width 5 height 5
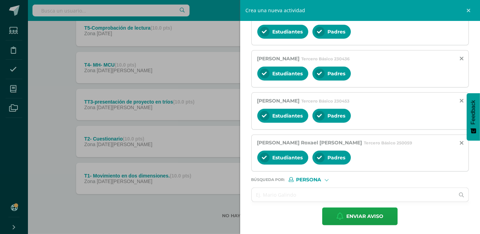
scroll to position [193, 0]
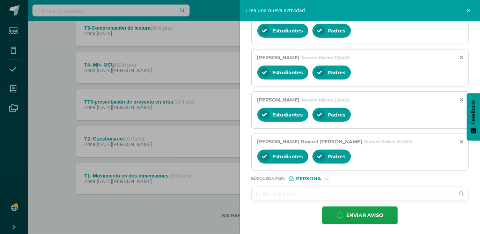
click at [304, 195] on input "text" at bounding box center [353, 194] width 203 height 14
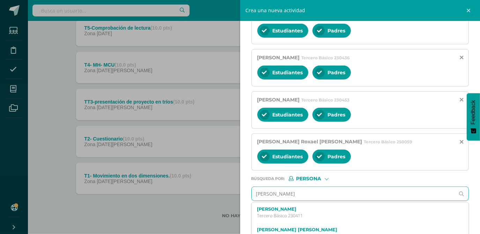
type input "ordoñez valent"
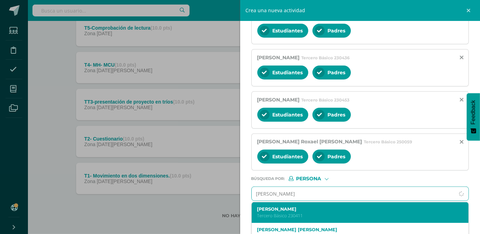
click at [297, 214] on p "Tercero Básico 230411" at bounding box center [355, 216] width 197 height 6
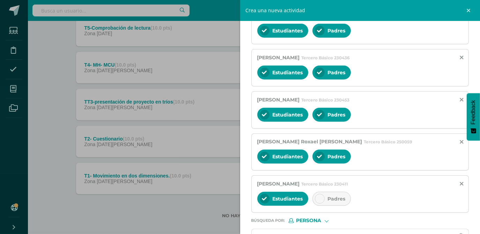
click at [324, 197] on div "Padres" at bounding box center [331, 199] width 38 height 14
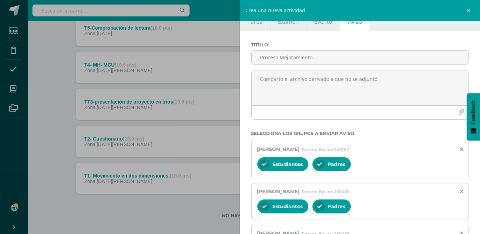
scroll to position [0, 0]
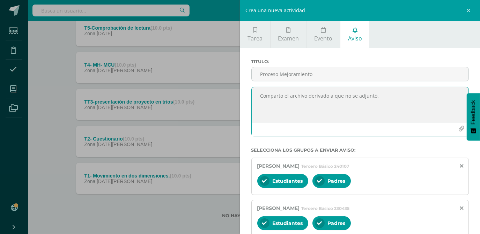
click at [458, 130] on icon "button" at bounding box center [461, 129] width 6 height 6
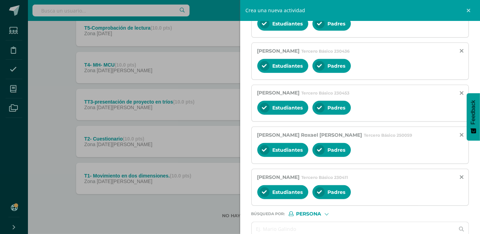
scroll to position [251, 0]
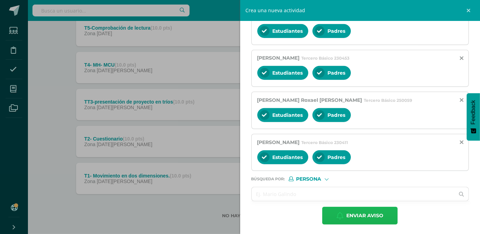
click at [361, 215] on span "Enviar aviso" at bounding box center [364, 215] width 37 height 17
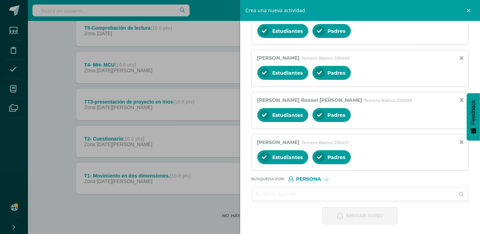
scroll to position [0, 0]
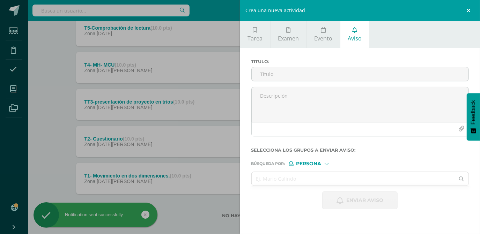
click at [469, 12] on link at bounding box center [469, 10] width 21 height 21
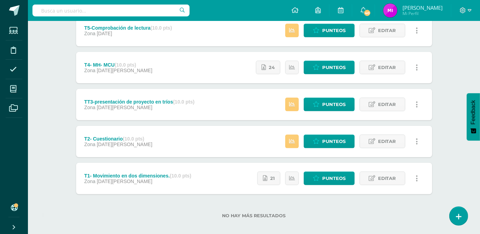
click at [454, 62] on div "Ciencias Naturales Tercero Básico "Tercero Básico B" Herramientas Detalle de as…" at bounding box center [254, 6] width 452 height 469
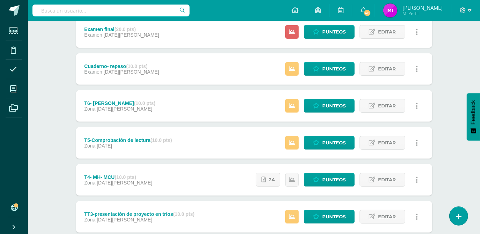
scroll to position [178, 0]
